Goal: Information Seeking & Learning: Find specific fact

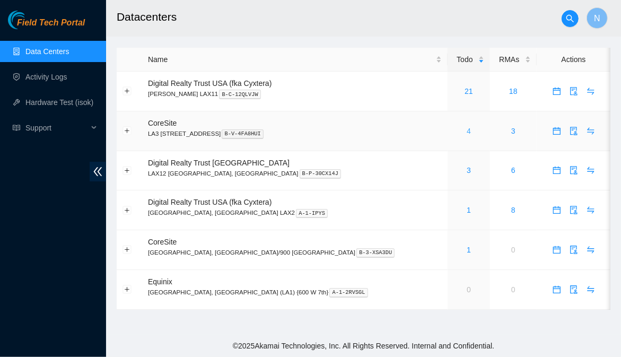
click at [467, 131] on link "4" at bounding box center [469, 131] width 4 height 8
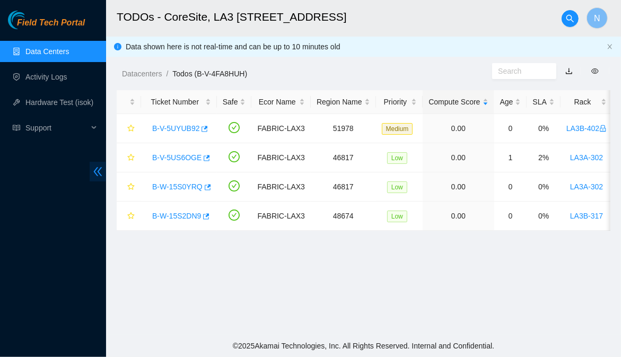
click at [97, 171] on icon "double-left" at bounding box center [97, 171] width 11 height 11
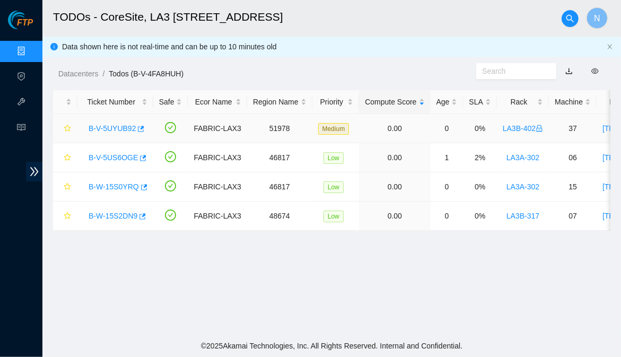
click at [121, 129] on link "B-V-5UYUB92" at bounding box center [112, 128] width 47 height 8
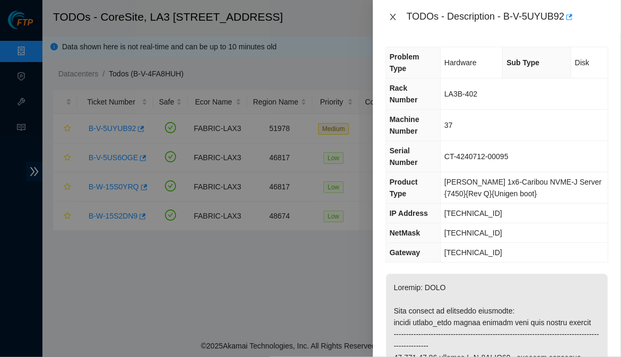
click at [393, 16] on icon "close" at bounding box center [393, 17] width 8 height 8
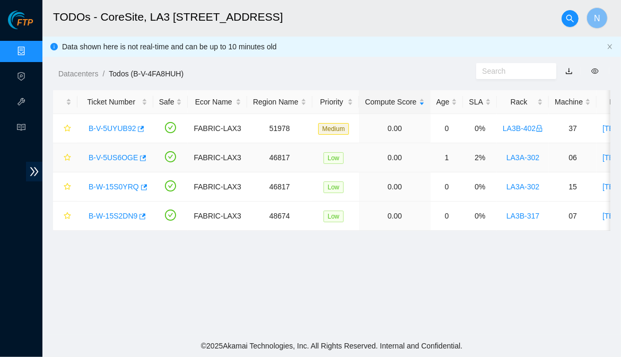
click at [130, 159] on link "B-V-5US6OGE" at bounding box center [113, 157] width 49 height 8
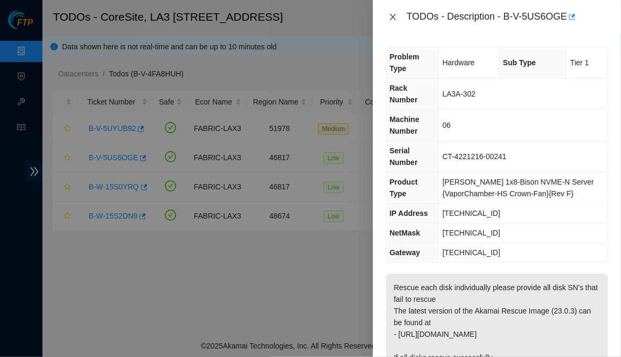
click at [390, 15] on icon "close" at bounding box center [393, 17] width 8 height 8
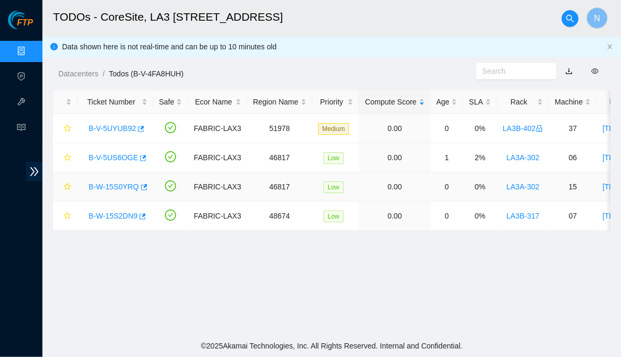
click at [115, 189] on link "B-W-15S0YRQ" at bounding box center [114, 186] width 50 height 8
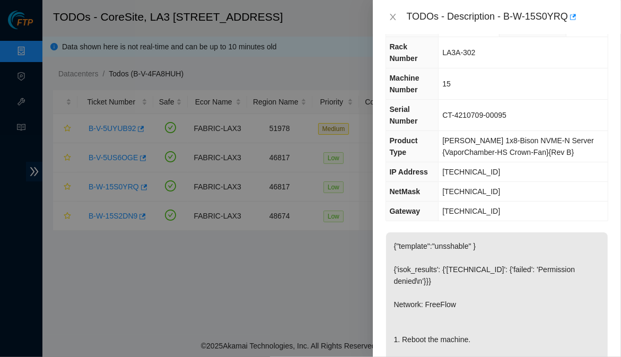
scroll to position [38, 0]
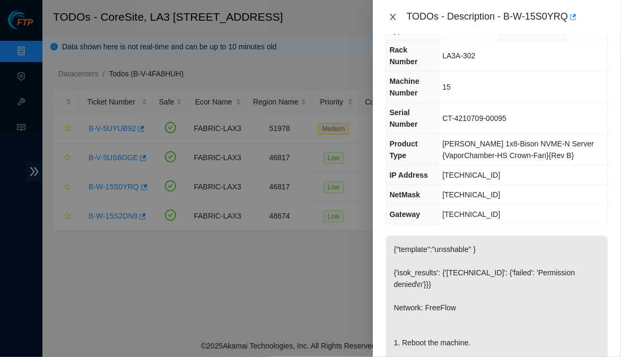
click at [395, 17] on icon "close" at bounding box center [393, 17] width 8 height 8
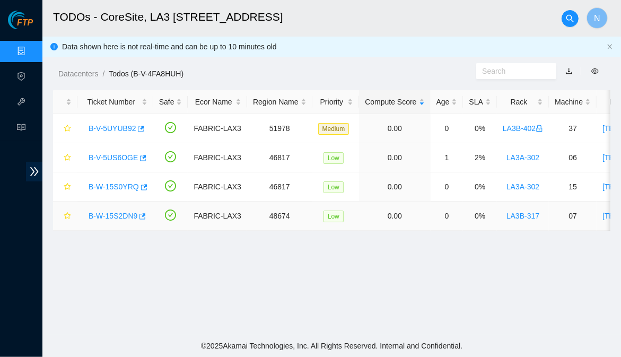
click at [109, 215] on link "B-W-15S2DN9" at bounding box center [113, 216] width 49 height 8
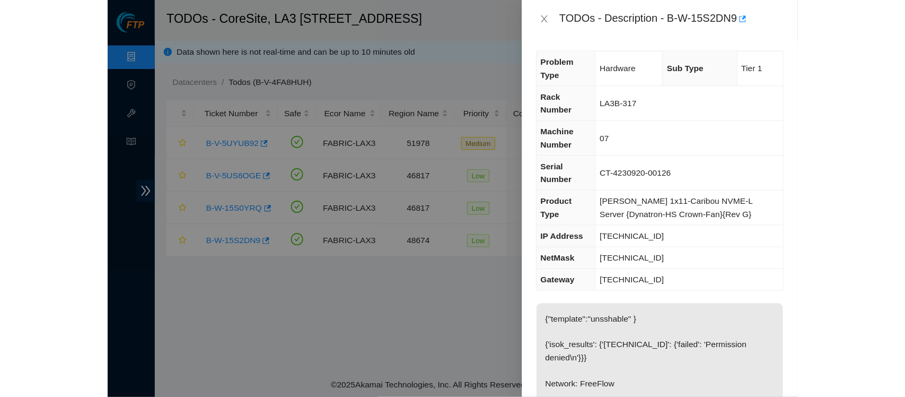
scroll to position [0, 0]
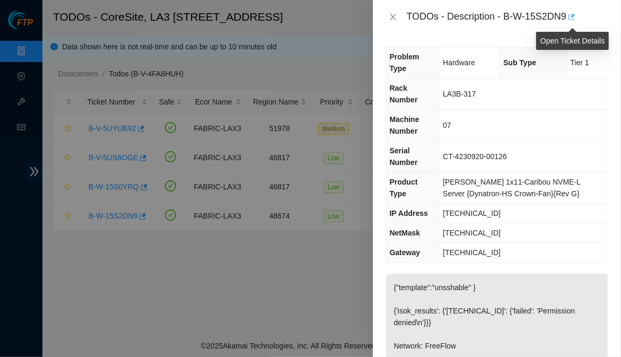
click at [574, 13] on icon "button" at bounding box center [570, 16] width 7 height 7
click at [393, 20] on icon "close" at bounding box center [393, 17] width 8 height 8
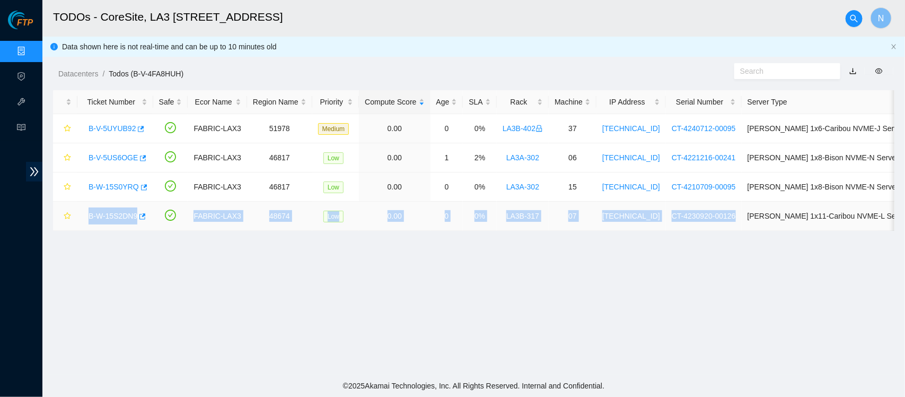
drag, startPoint x: 725, startPoint y: 216, endPoint x: 89, endPoint y: 218, distance: 636.4
click at [89, 218] on tr "B-W-15S2DN9 FABRIC-LAX3 48674 Low 0.00 0 0% LA3B-317 07 23.206.215.136 CT-42309…" at bounding box center [545, 216] width 985 height 29
copy tr "B-W-15S2DN9 FABRIC-LAX3 48674 Low 0.00 0 0% LA3B-317 07 23.206.215.136 CT-42309…"
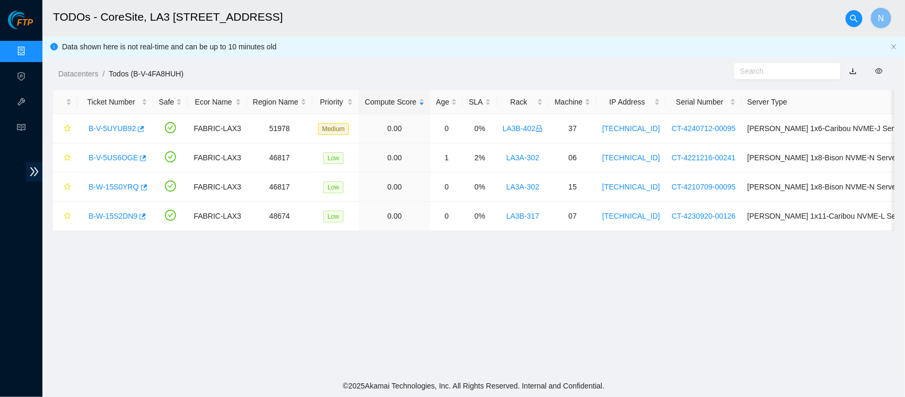
click at [443, 250] on main "TODOs - CoreSite, LA3 200 Bauchet St N Data shown here is not real-time and can…" at bounding box center [473, 187] width 863 height 374
click at [128, 218] on link "B-W-15S2DN9" at bounding box center [113, 216] width 49 height 8
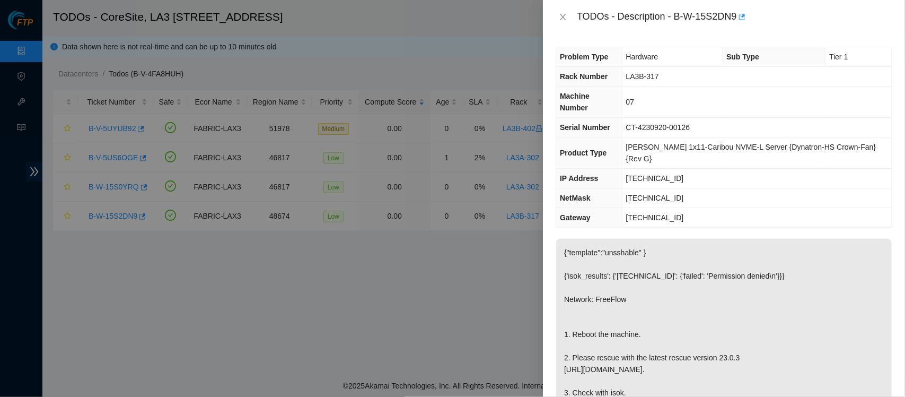
click at [620, 276] on div "Problem Type Hardware Sub Type Tier 1 Rack Number LA3B-317 Machine Number 07 Se…" at bounding box center [724, 215] width 362 height 363
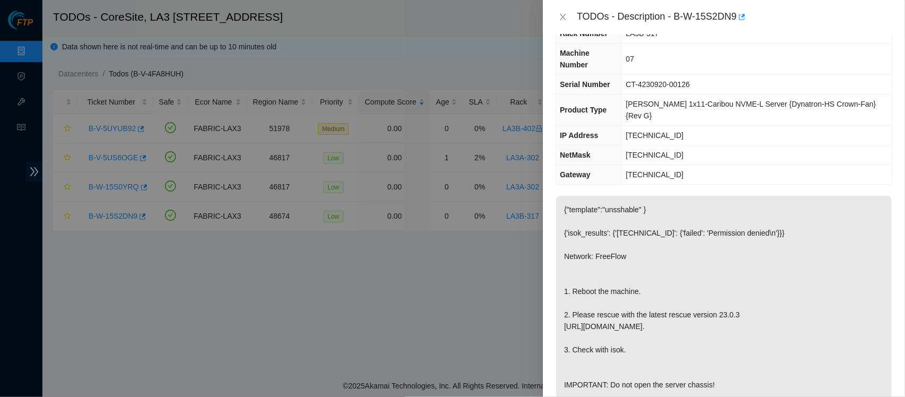
scroll to position [57, 0]
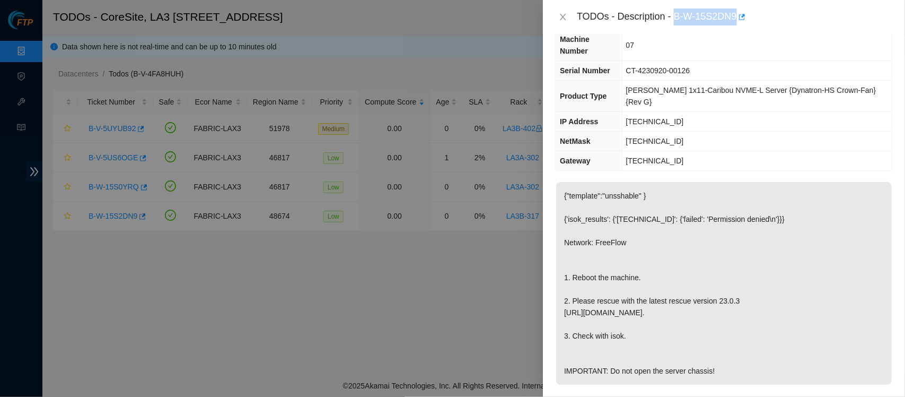
drag, startPoint x: 676, startPoint y: 16, endPoint x: 737, endPoint y: 15, distance: 61.0
click at [620, 15] on div "TODOs - Description - B-W-15S2DN9" at bounding box center [735, 16] width 316 height 17
copy div "B-W-15S2DN9"
click at [620, 212] on div "Problem Type Hardware Sub Type Tier 1 Rack Number LA3B-317 Machine Number 07 Se…" at bounding box center [724, 215] width 362 height 363
click at [620, 160] on div "Problem Type Hardware Sub Type Tier 1 Rack Number LA3B-317 Machine Number 07 Se…" at bounding box center [724, 215] width 362 height 363
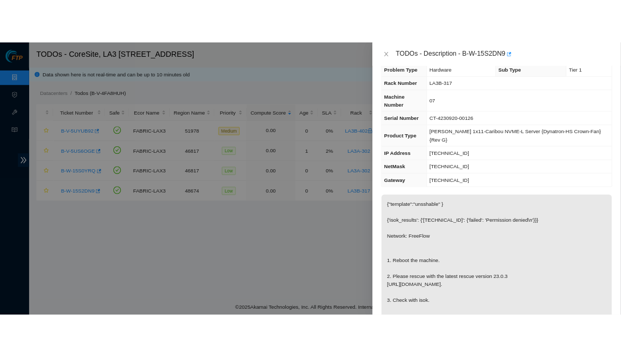
scroll to position [0, 0]
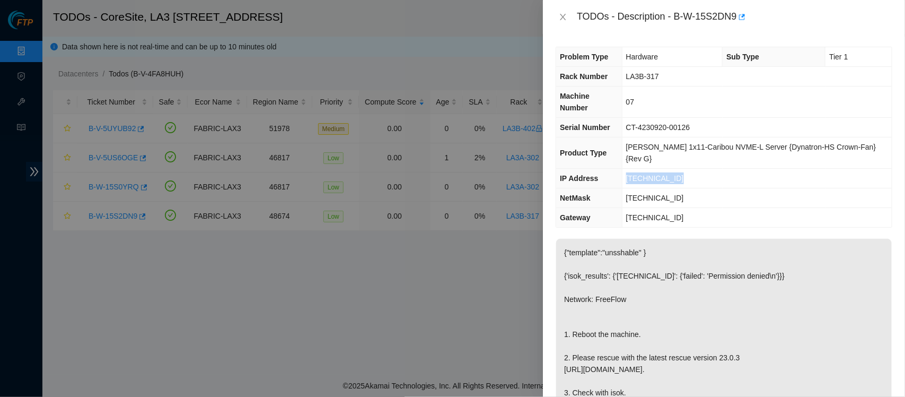
drag, startPoint x: 702, startPoint y: 158, endPoint x: 634, endPoint y: 157, distance: 67.9
click at [620, 169] on td "23.206.215.136" at bounding box center [757, 179] width 270 height 20
click at [620, 184] on div "Problem Type Hardware Sub Type Tier 1 Rack Number LA3B-317 Machine Number 07 Se…" at bounding box center [724, 215] width 362 height 363
drag, startPoint x: 692, startPoint y: 159, endPoint x: 634, endPoint y: 161, distance: 57.8
click at [620, 169] on td "23.206.215.136" at bounding box center [757, 179] width 270 height 20
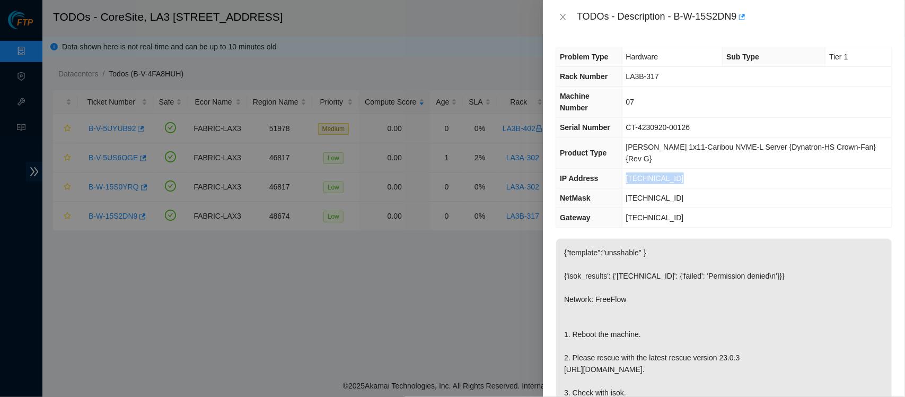
copy span "23.206.215.136"
click at [620, 188] on td "255.255.255.224" at bounding box center [757, 198] width 270 height 20
drag, startPoint x: 699, startPoint y: 178, endPoint x: 635, endPoint y: 181, distance: 64.2
click at [620, 188] on td "255.255.255.224" at bounding box center [757, 198] width 270 height 20
copy span "255.255.255.224"
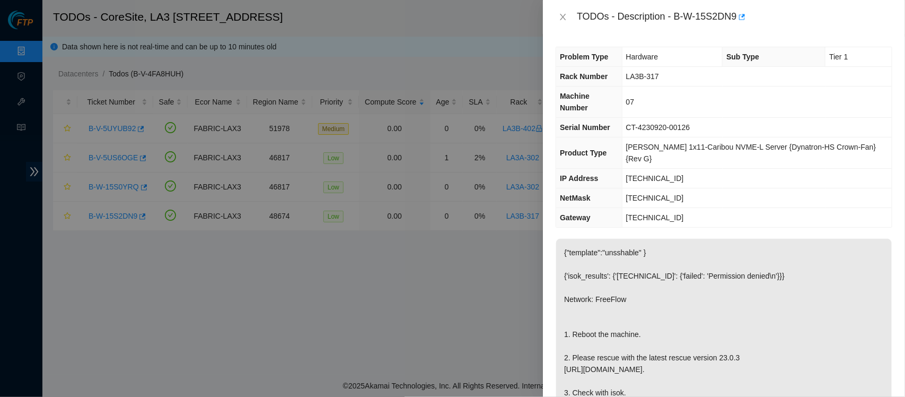
click at [620, 188] on td "255.255.255.224" at bounding box center [757, 198] width 270 height 20
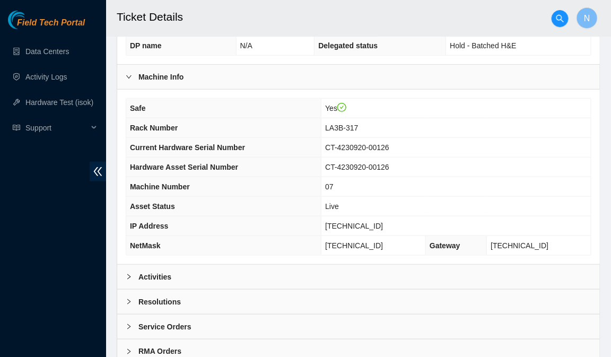
scroll to position [265, 0]
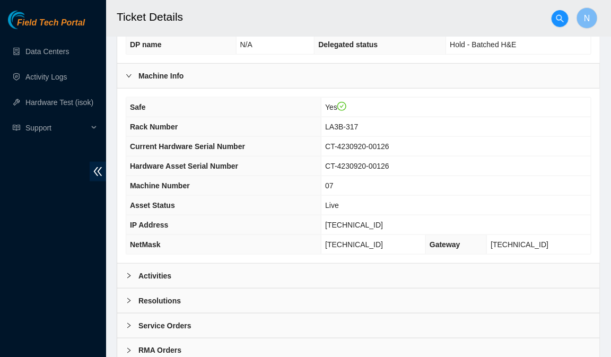
click at [130, 273] on div at bounding box center [132, 276] width 13 height 12
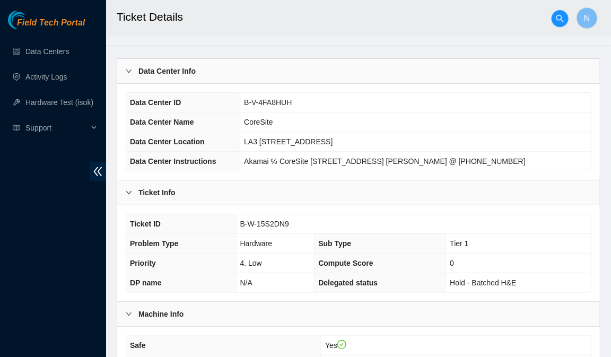
scroll to position [0, 0]
